Goal: Navigation & Orientation: Find specific page/section

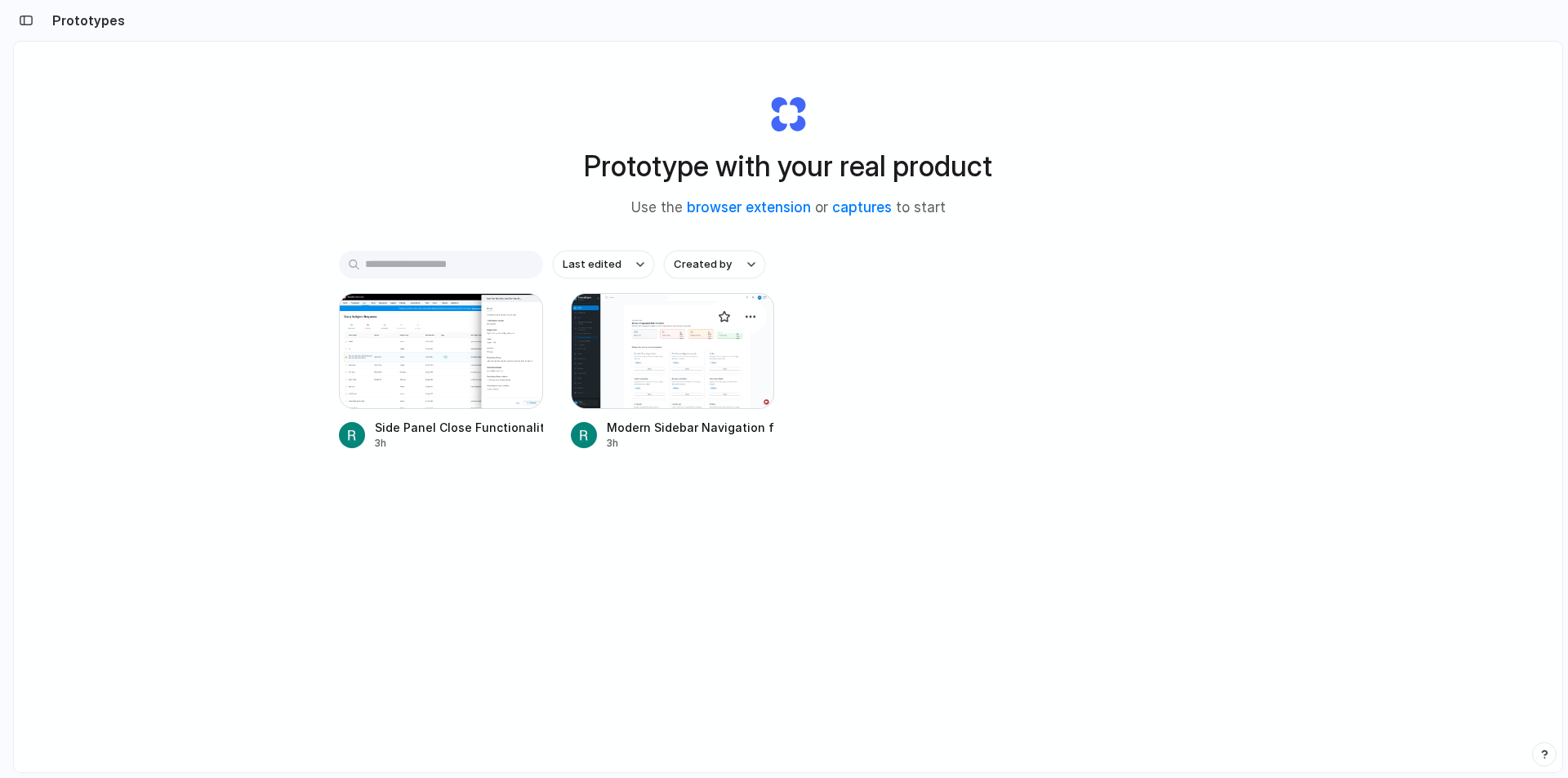
click at [692, 364] on div at bounding box center [673, 351] width 205 height 116
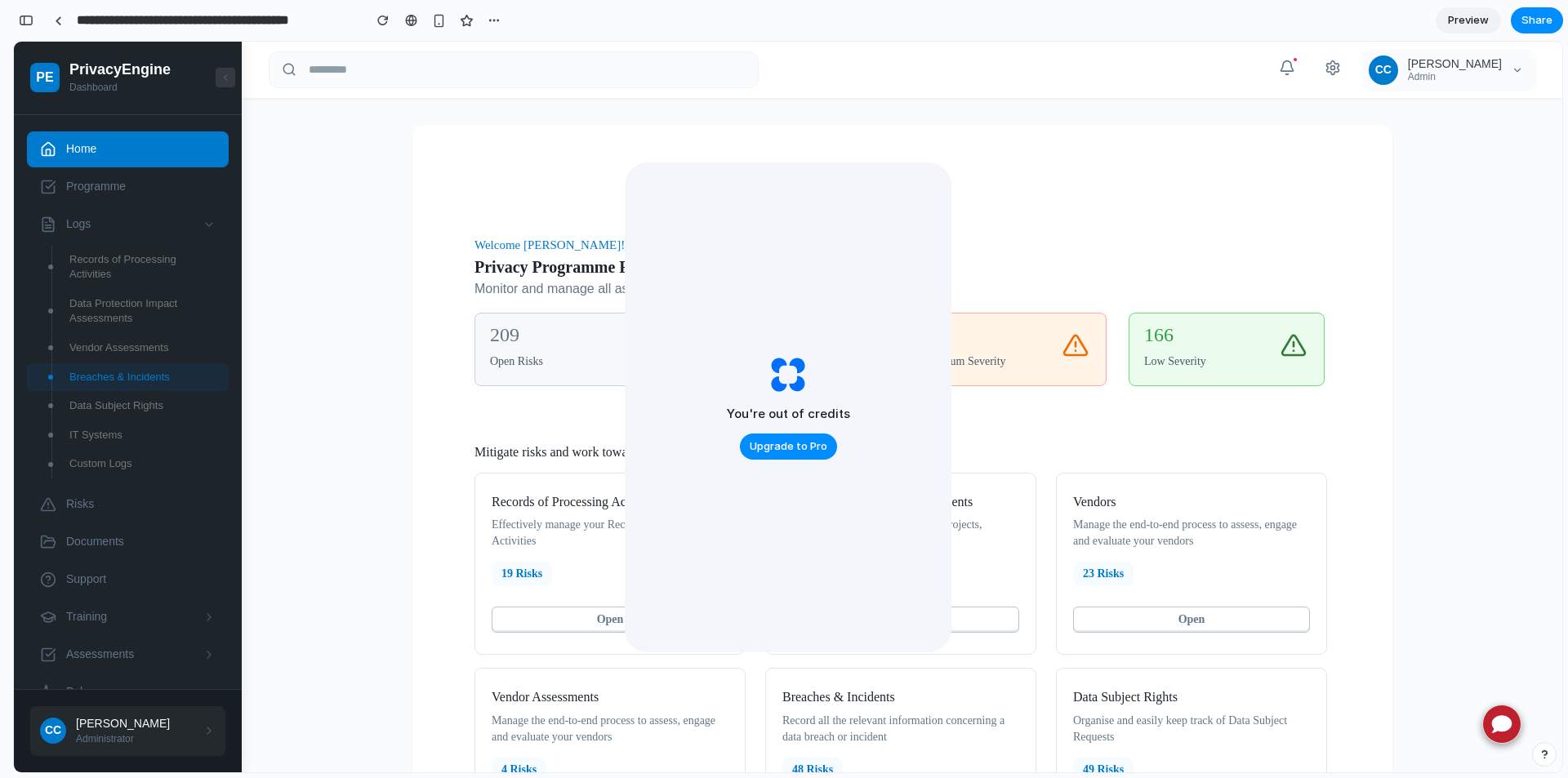
click at [226, 68] on button at bounding box center [225, 77] width 19 height 19
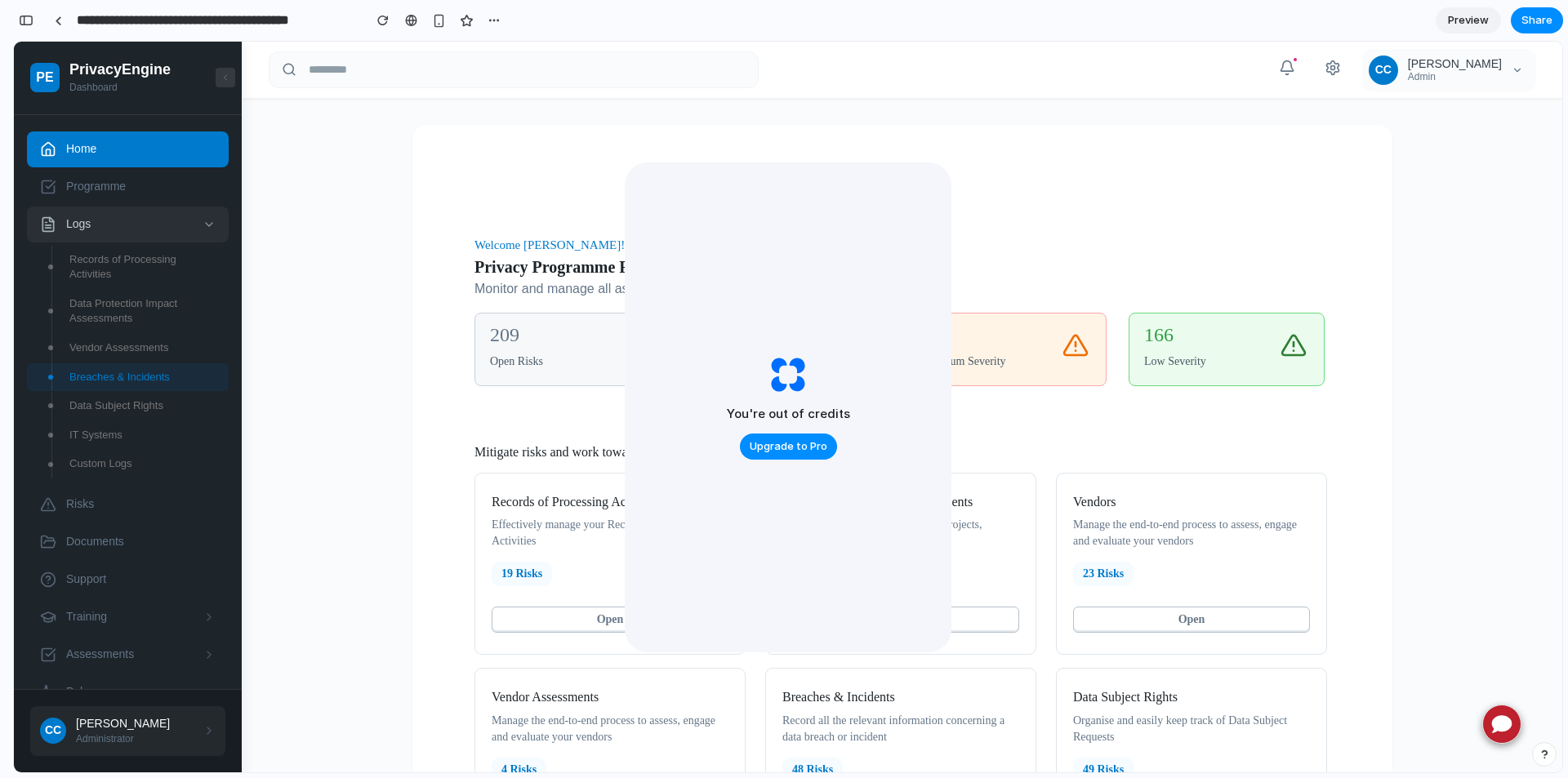
click at [85, 227] on span "Logs" at bounding box center [129, 225] width 127 height 17
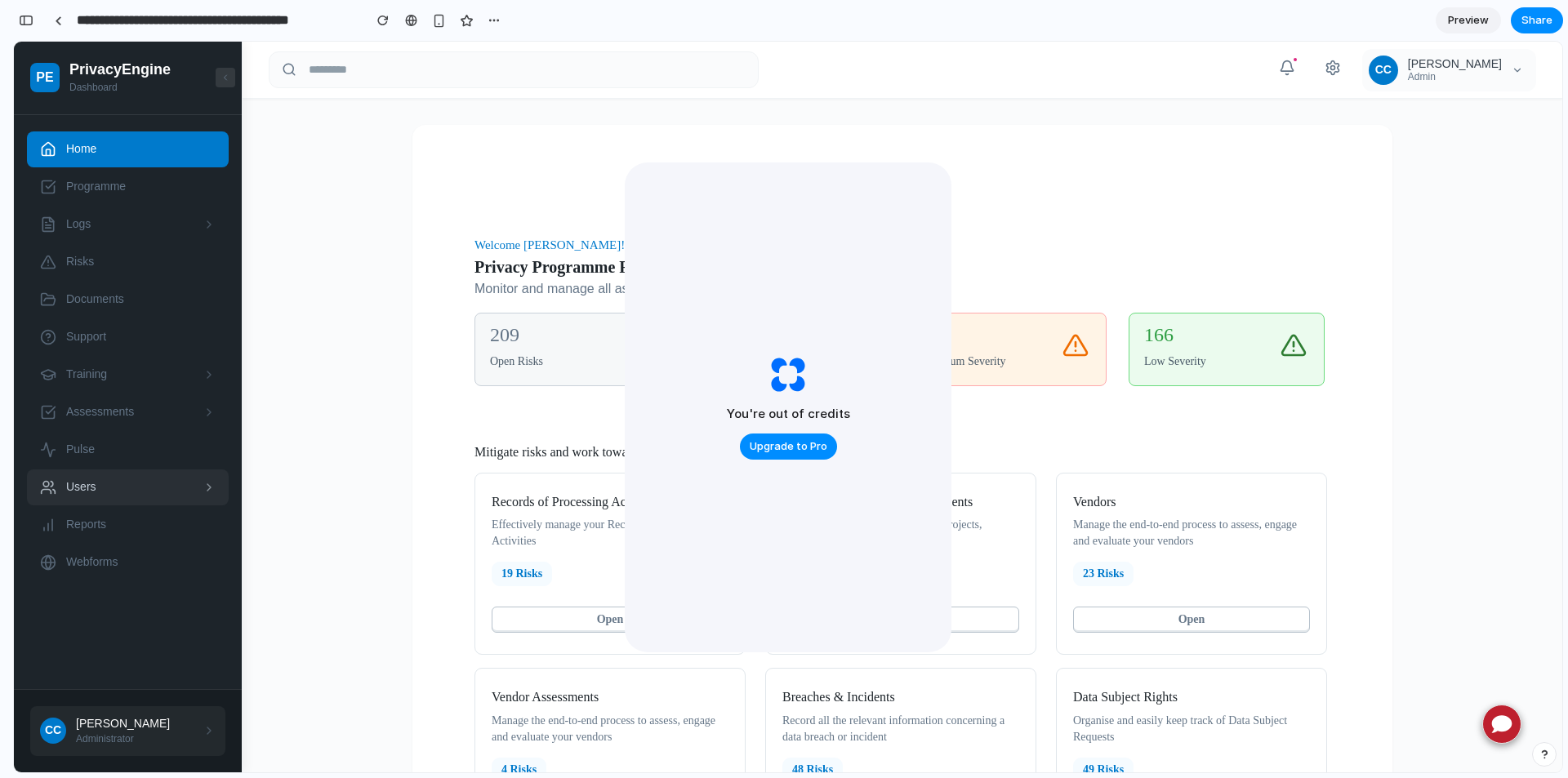
click at [130, 482] on span "Users" at bounding box center [129, 488] width 127 height 17
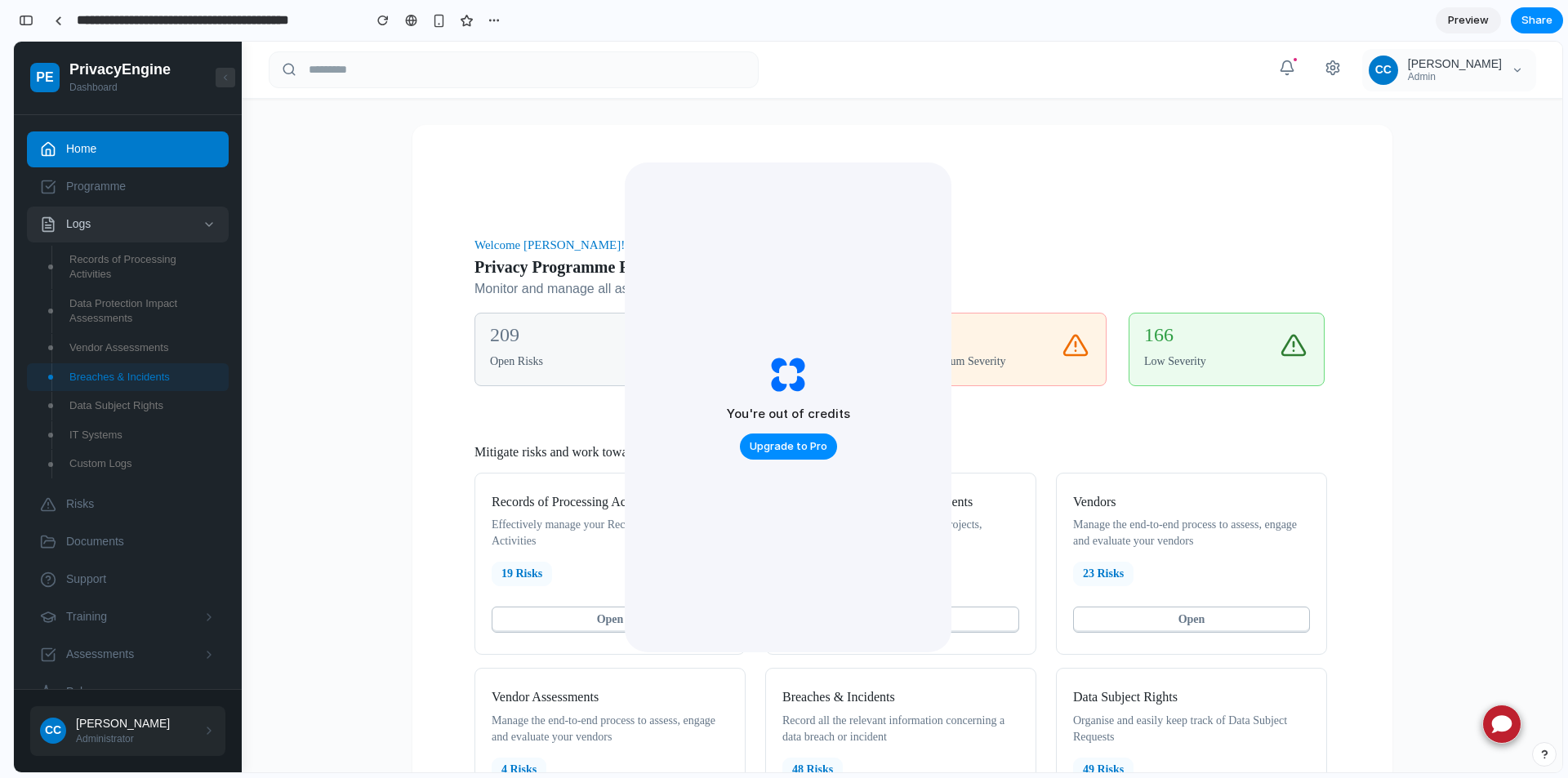
click at [80, 221] on span "Logs" at bounding box center [129, 225] width 127 height 17
click at [76, 232] on span "Logs" at bounding box center [129, 225] width 127 height 17
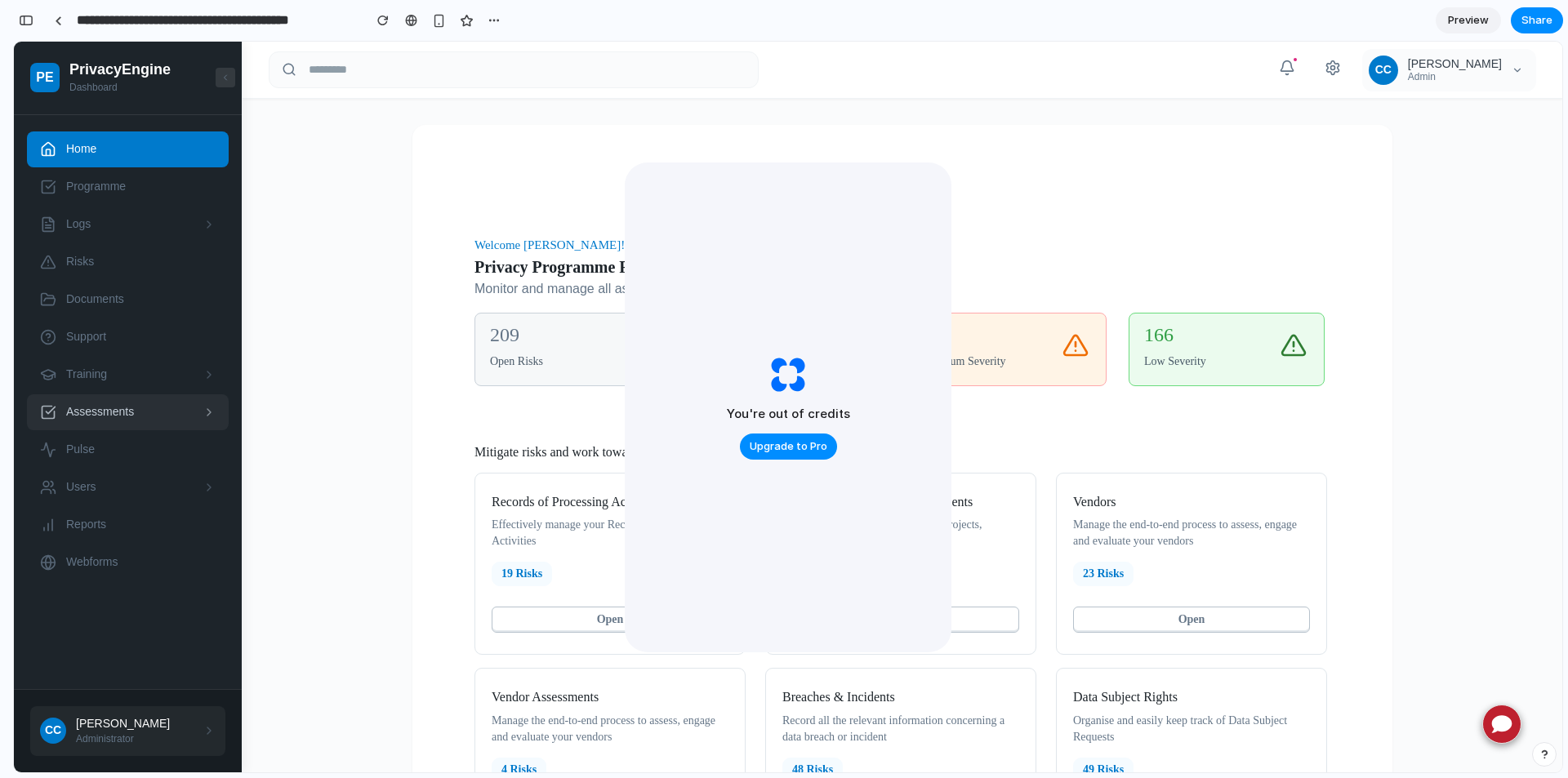
click at [109, 414] on span "Assessments" at bounding box center [129, 412] width 127 height 17
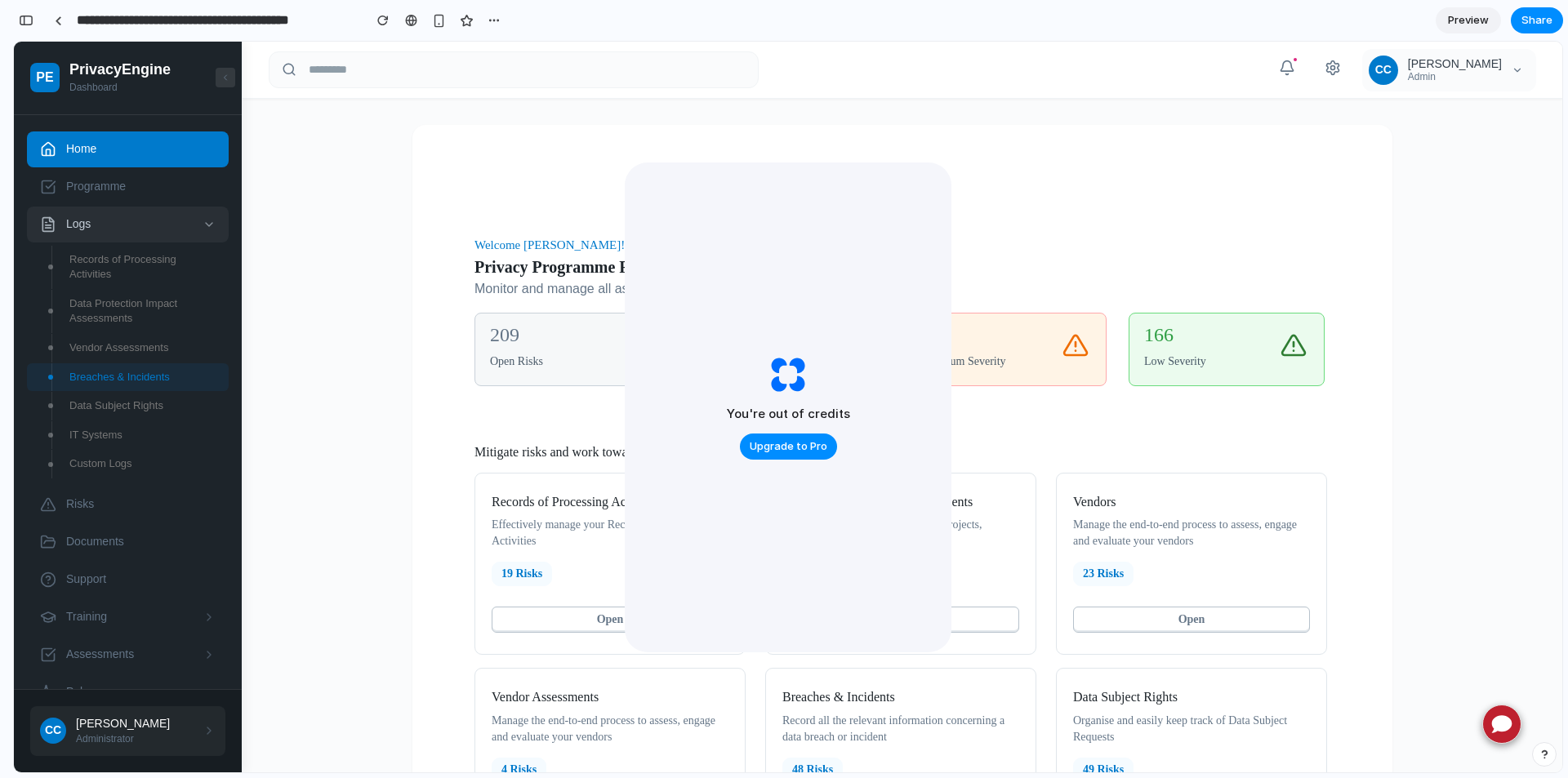
click at [76, 220] on span "Logs" at bounding box center [129, 225] width 127 height 17
